Goal: Transaction & Acquisition: Subscribe to service/newsletter

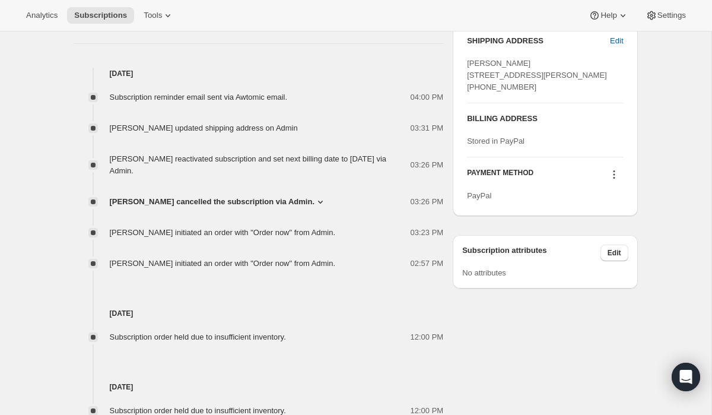
scroll to position [501, 0]
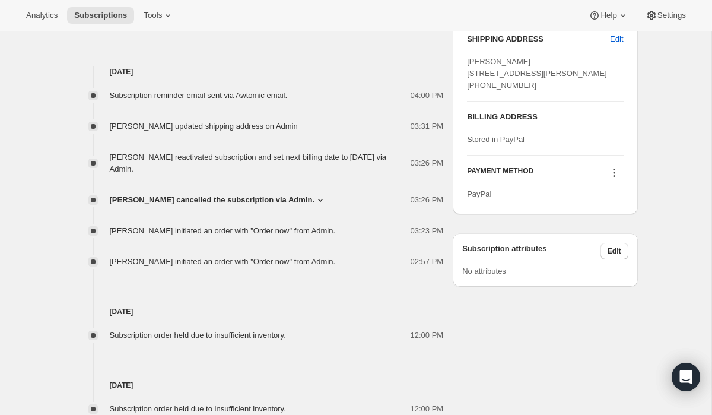
click at [477, 198] on span "PayPal" at bounding box center [479, 193] width 24 height 9
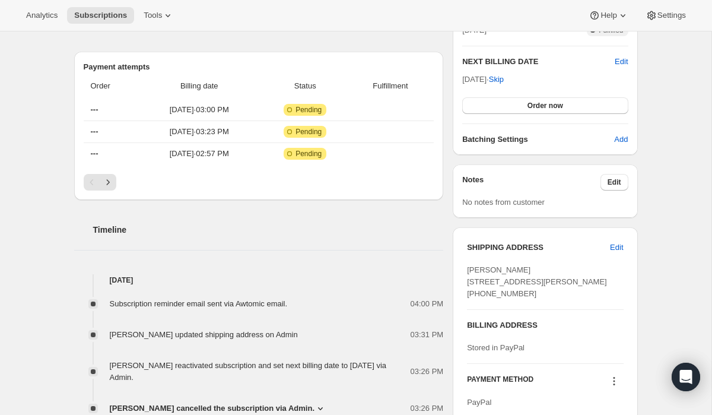
scroll to position [289, 0]
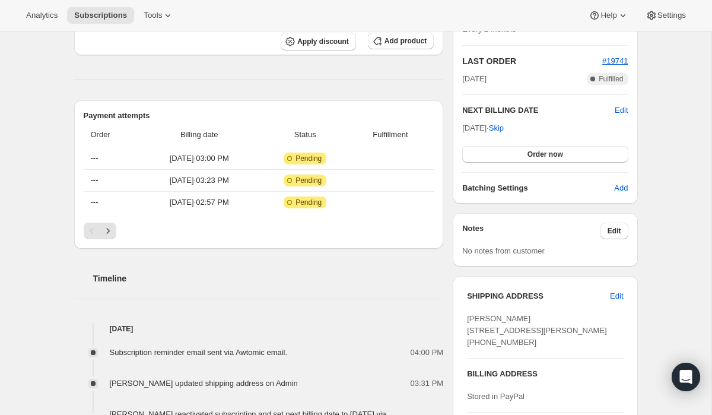
scroll to position [246, 0]
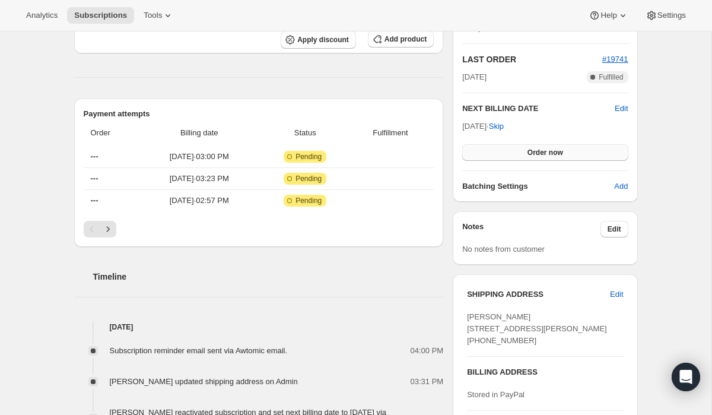
click at [553, 155] on span "Order now" at bounding box center [545, 152] width 36 height 9
click at [553, 155] on span "Click to confirm" at bounding box center [545, 152] width 54 height 9
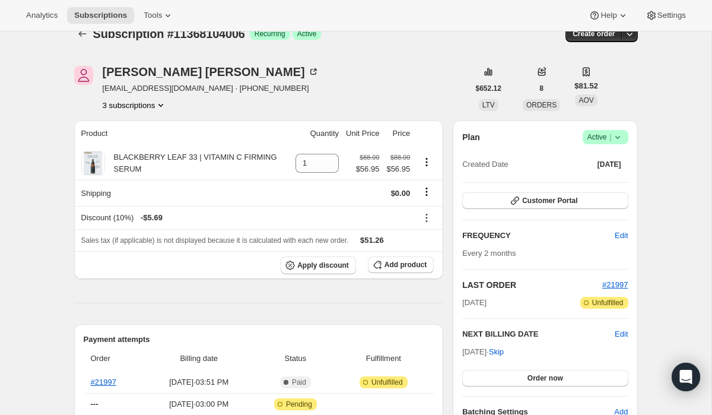
scroll to position [18, 0]
